Goal: Check status: Check status

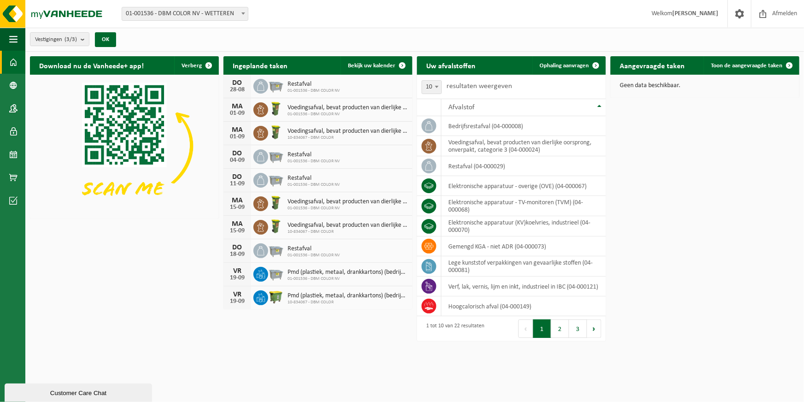
click at [294, 82] on span "Restafval" at bounding box center [314, 84] width 53 height 7
click at [371, 66] on span "Bekijk uw kalender" at bounding box center [371, 66] width 47 height 6
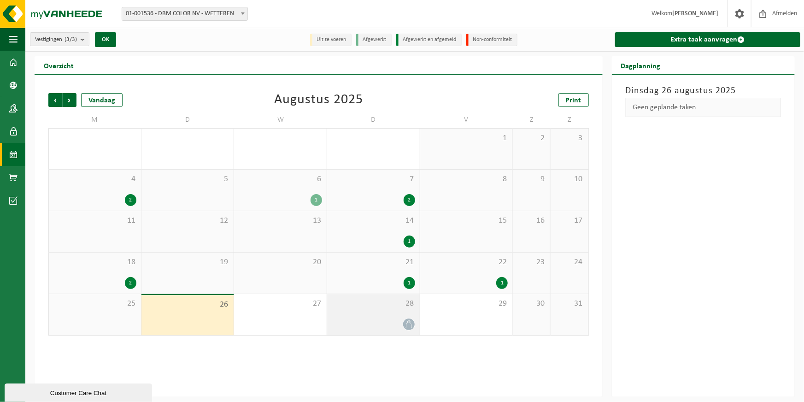
click at [373, 314] on div "28" at bounding box center [373, 314] width 93 height 41
